Goal: Task Accomplishment & Management: Manage account settings

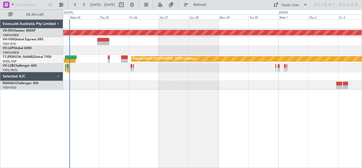
click at [168, 94] on div "Planned Maint [GEOGRAPHIC_DATA] ([GEOGRAPHIC_DATA]) Planned Maint Sydney ([PERS…" at bounding box center [212, 93] width 299 height 148
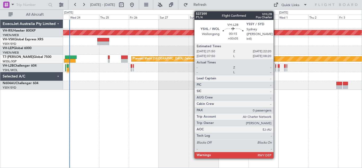
click at [276, 69] on div at bounding box center [275, 70] width 1 height 4
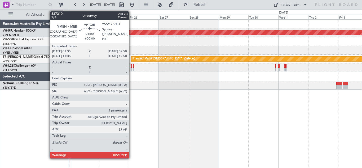
click at [131, 67] on div at bounding box center [132, 66] width 2 height 4
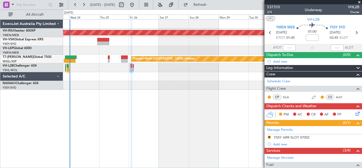
click at [358, 2] on span at bounding box center [359, 2] width 5 height 5
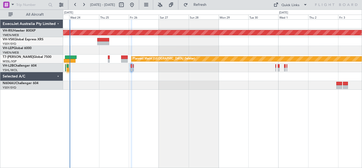
type input "0"
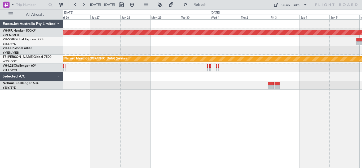
click at [190, 84] on div "Planned Maint [GEOGRAPHIC_DATA] ([GEOGRAPHIC_DATA]) Planned Maint [GEOGRAPHIC_D…" at bounding box center [212, 55] width 299 height 70
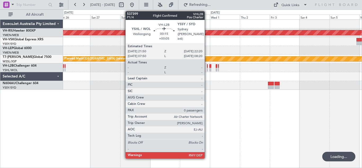
click at [207, 67] on div at bounding box center [207, 66] width 1 height 4
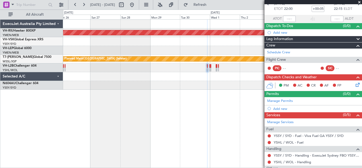
scroll to position [54, 0]
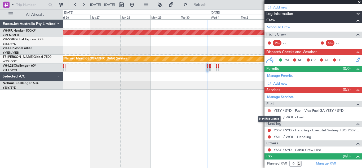
click at [269, 109] on button at bounding box center [269, 110] width 3 height 3
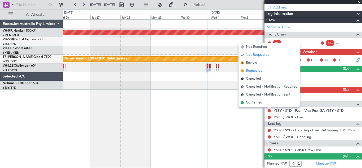
click at [250, 69] on span "Requested" at bounding box center [254, 70] width 17 height 5
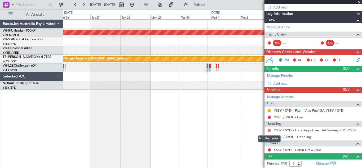
click at [269, 130] on button at bounding box center [269, 129] width 3 height 3
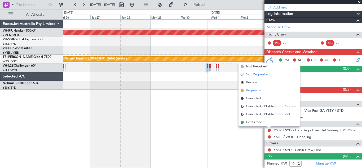
click at [252, 90] on span "Requested" at bounding box center [254, 90] width 17 height 5
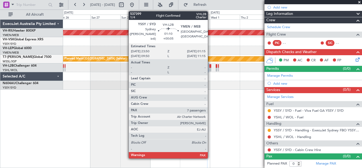
click at [210, 67] on div at bounding box center [210, 66] width 2 height 4
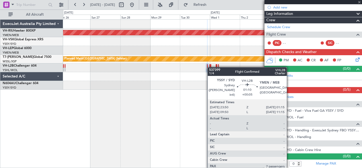
type input "7"
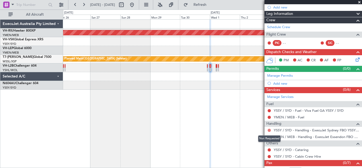
click at [269, 130] on button at bounding box center [269, 129] width 3 height 3
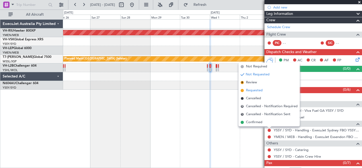
click at [252, 91] on span "Requested" at bounding box center [254, 90] width 17 height 5
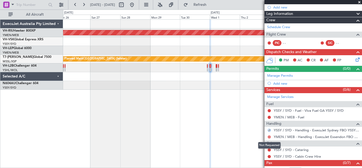
click at [268, 136] on button at bounding box center [269, 136] width 3 height 3
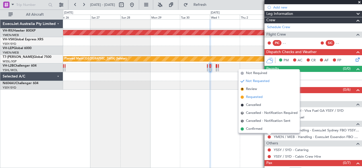
click at [251, 97] on span "Requested" at bounding box center [254, 96] width 17 height 5
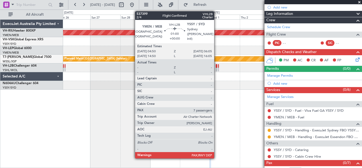
click at [216, 68] on div at bounding box center [217, 70] width 2 height 4
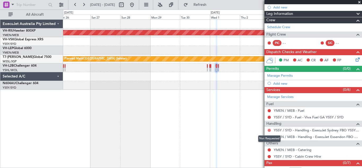
click at [269, 130] on button at bounding box center [269, 129] width 3 height 3
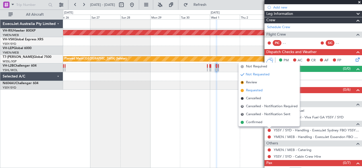
click at [255, 92] on span "Requested" at bounding box center [254, 90] width 17 height 5
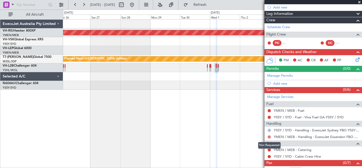
click at [270, 137] on button at bounding box center [269, 136] width 3 height 3
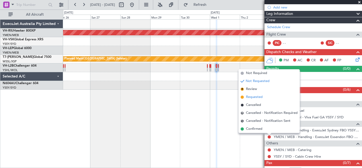
click at [252, 97] on span "Requested" at bounding box center [254, 96] width 17 height 5
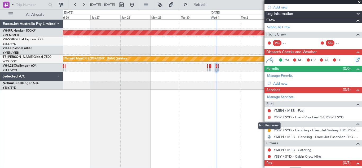
click at [269, 116] on button at bounding box center [269, 116] width 3 height 3
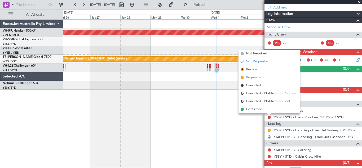
click at [250, 77] on span "Requested" at bounding box center [254, 77] width 17 height 5
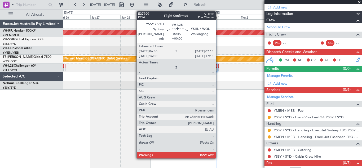
click at [218, 67] on div at bounding box center [218, 66] width 1 height 4
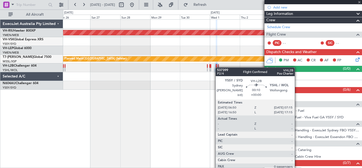
type input "0"
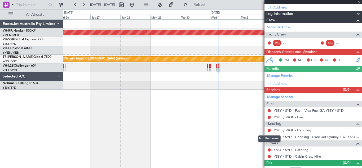
click at [269, 136] on div "Not Requested" at bounding box center [269, 138] width 23 height 7
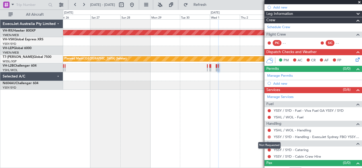
click at [269, 136] on button at bounding box center [269, 136] width 3 height 3
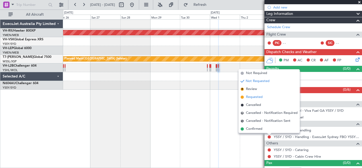
click at [254, 98] on span "Requested" at bounding box center [254, 96] width 17 height 5
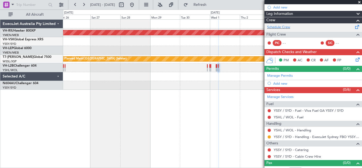
click at [354, 27] on span at bounding box center [357, 26] width 6 height 4
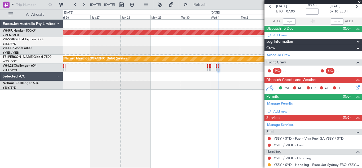
scroll to position [27, 0]
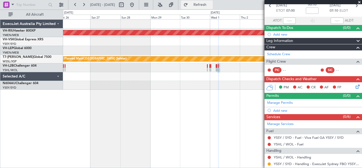
click at [211, 4] on span "Refresh" at bounding box center [200, 5] width 22 height 4
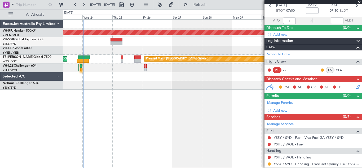
click at [203, 54] on div at bounding box center [212, 50] width 299 height 9
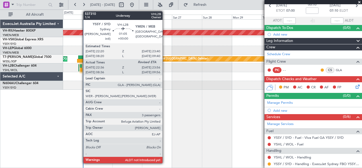
click at [81, 66] on div at bounding box center [81, 66] width 2 height 4
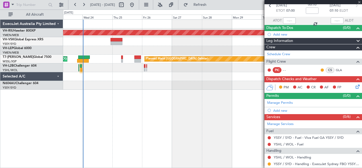
type input "22:46"
type input "3"
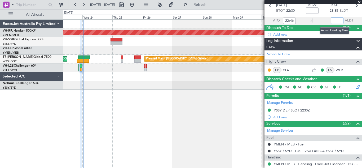
click at [333, 19] on input "text" at bounding box center [337, 20] width 13 height 6
type input "23:59"
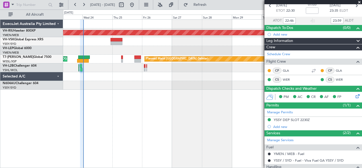
click at [359, 3] on span at bounding box center [359, 2] width 5 height 5
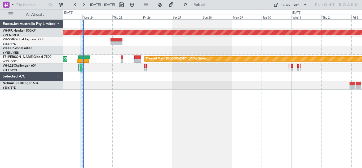
type input "0"
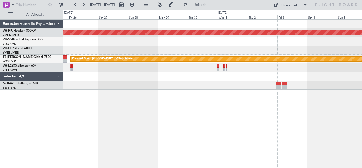
click at [175, 84] on div "Planned Maint [GEOGRAPHIC_DATA] ([GEOGRAPHIC_DATA]) Planned Maint [GEOGRAPHIC_D…" at bounding box center [212, 55] width 299 height 70
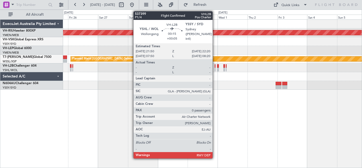
click at [215, 67] on div at bounding box center [215, 66] width 1 height 4
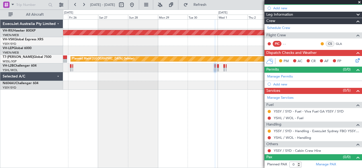
scroll to position [54, 0]
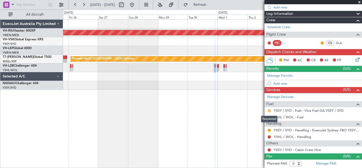
click at [269, 111] on button at bounding box center [269, 110] width 3 height 3
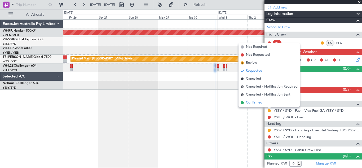
click at [253, 103] on span "Confirmed" at bounding box center [254, 102] width 16 height 5
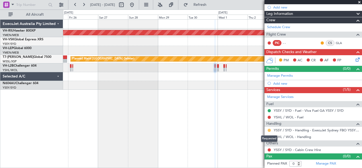
click at [268, 129] on button at bounding box center [269, 129] width 3 height 3
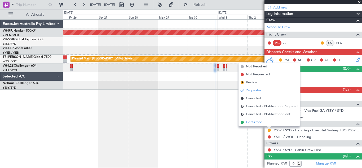
click at [256, 120] on span "Confirmed" at bounding box center [254, 121] width 16 height 5
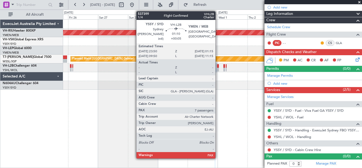
click at [218, 68] on div at bounding box center [218, 70] width 2 height 4
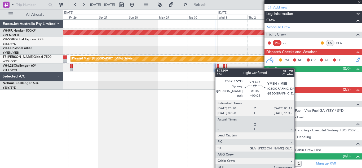
type input "7"
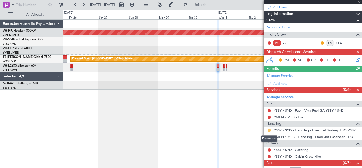
click at [269, 130] on button at bounding box center [269, 129] width 3 height 3
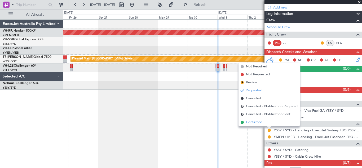
click at [256, 122] on span "Confirmed" at bounding box center [254, 121] width 16 height 5
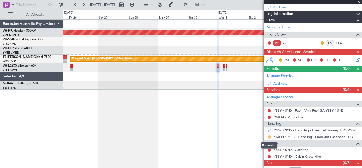
click at [269, 136] on button at bounding box center [269, 136] width 3 height 3
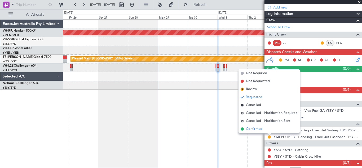
click at [251, 130] on span "Confirmed" at bounding box center [254, 128] width 16 height 5
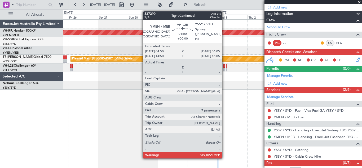
click at [224, 67] on div at bounding box center [224, 66] width 2 height 4
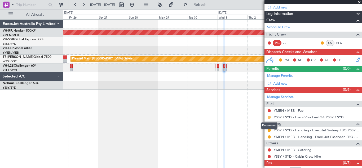
click at [269, 117] on button at bounding box center [269, 116] width 3 height 3
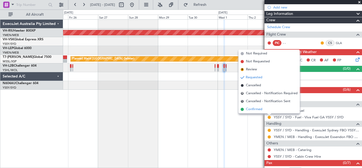
click at [253, 109] on span "Confirmed" at bounding box center [254, 108] width 16 height 5
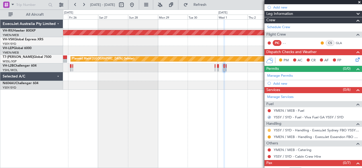
click at [269, 130] on button at bounding box center [269, 129] width 3 height 3
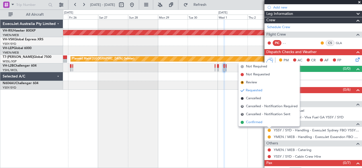
click at [256, 123] on span "Confirmed" at bounding box center [254, 121] width 16 height 5
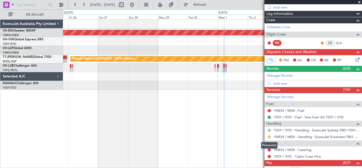
click at [269, 136] on button at bounding box center [269, 136] width 3 height 3
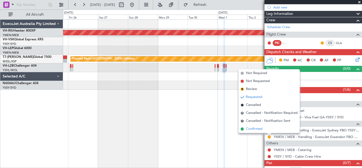
click at [254, 130] on span "Confirmed" at bounding box center [254, 128] width 16 height 5
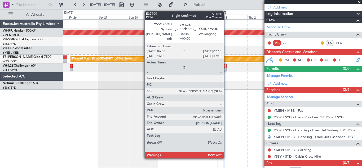
click at [226, 68] on div at bounding box center [226, 70] width 1 height 4
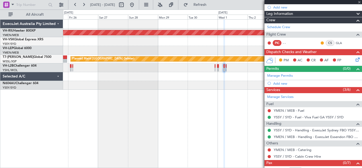
type input "0"
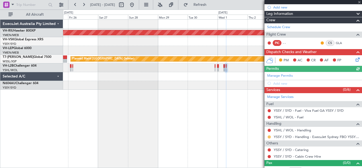
click at [269, 137] on button at bounding box center [269, 136] width 3 height 3
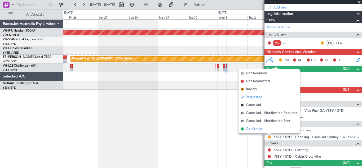
click at [256, 130] on span "Confirmed" at bounding box center [254, 128] width 16 height 5
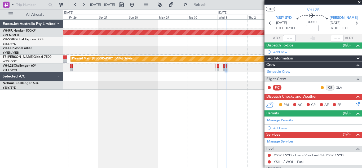
scroll to position [0, 0]
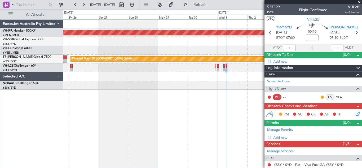
click at [359, 3] on span at bounding box center [359, 2] width 5 height 5
